Goal: Task Accomplishment & Management: Use online tool/utility

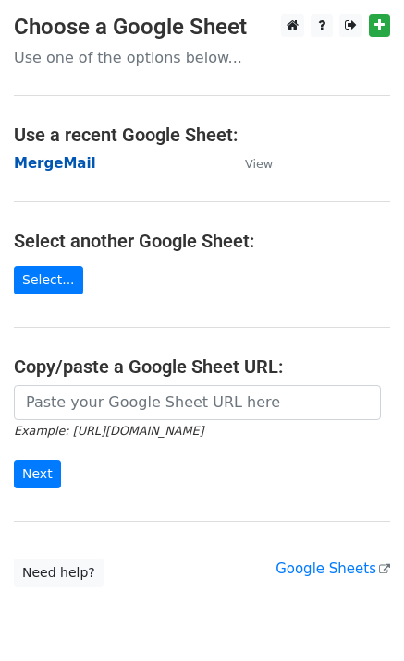
click at [67, 171] on strong "MergeMail" at bounding box center [55, 163] width 82 height 17
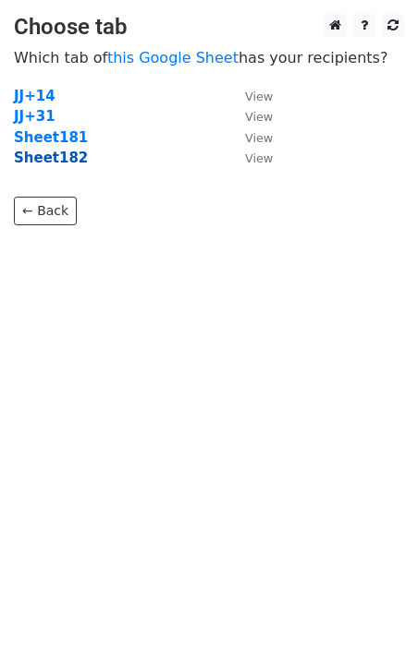
click at [64, 163] on strong "Sheet182" at bounding box center [51, 158] width 74 height 17
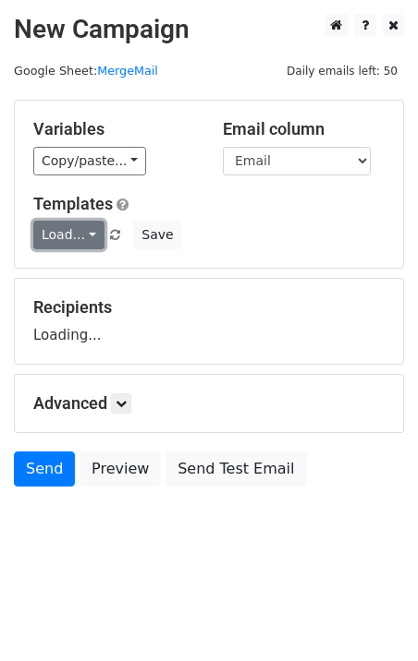
click at [69, 241] on link "Load..." at bounding box center [68, 235] width 71 height 29
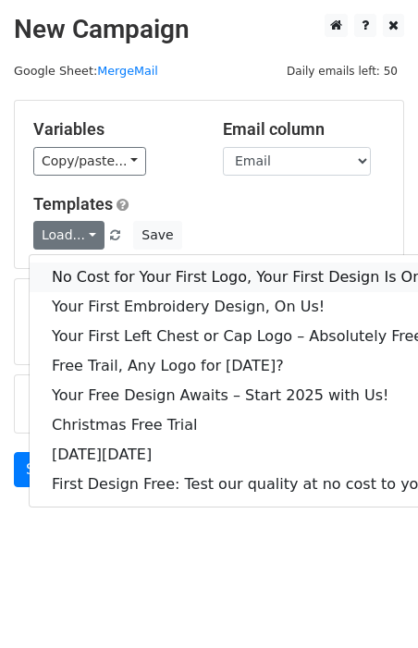
click at [131, 279] on link "No Cost for Your First Logo, Your First Design Is On Us!" at bounding box center [251, 277] width 443 height 30
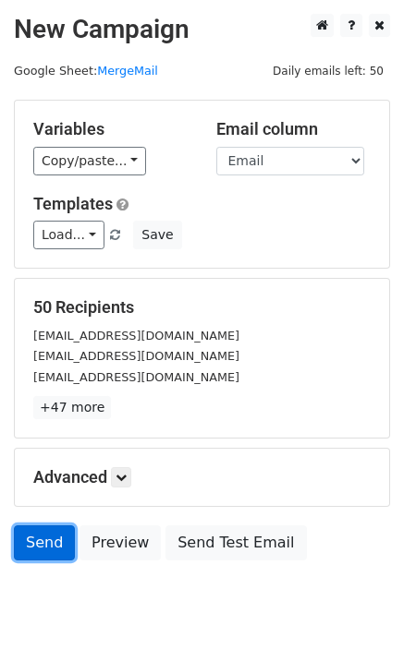
click at [30, 554] on link "Send" at bounding box center [44, 543] width 61 height 35
